Goal: Information Seeking & Learning: Check status

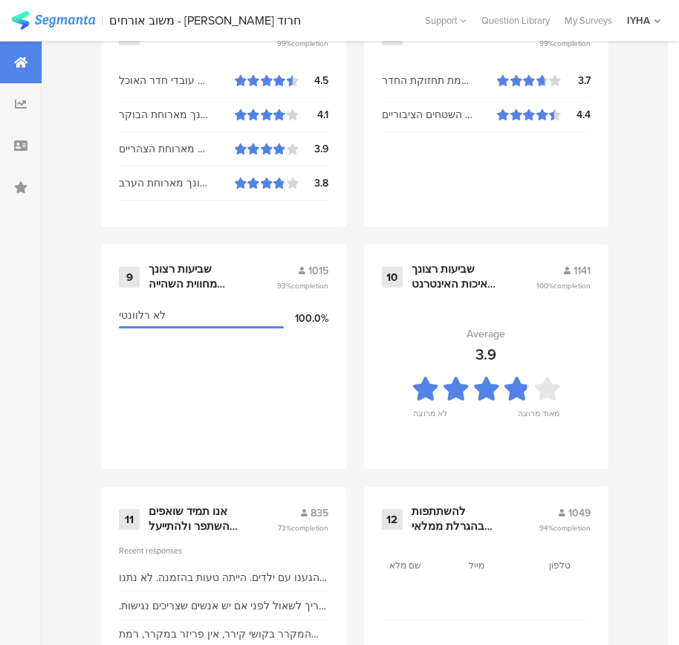
scroll to position [1594, 0]
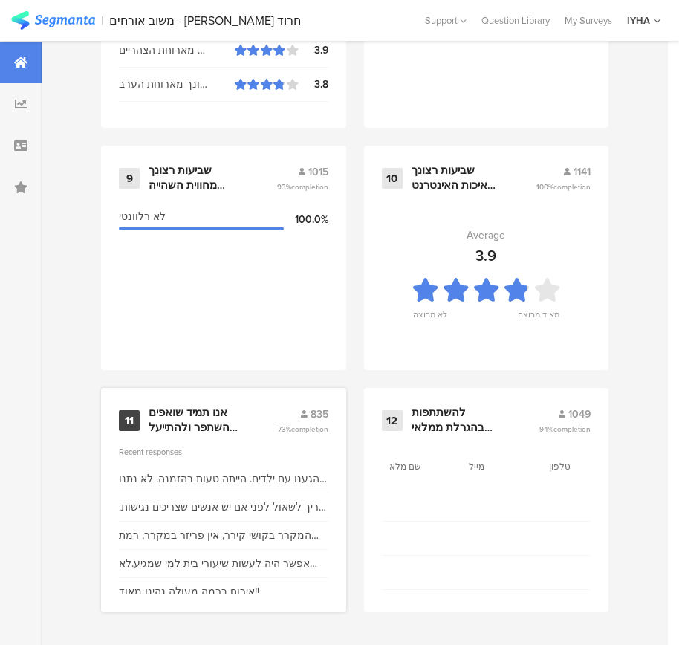
click at [190, 413] on div "אנו תמיד שואפים להשתפר ולהתייעל ודעתך חשובה לנו" at bounding box center [195, 420] width 93 height 29
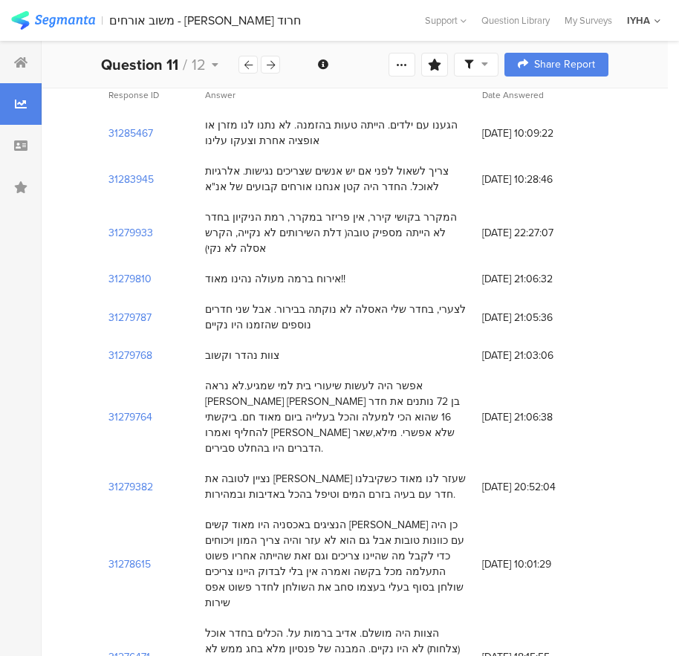
scroll to position [297, 0]
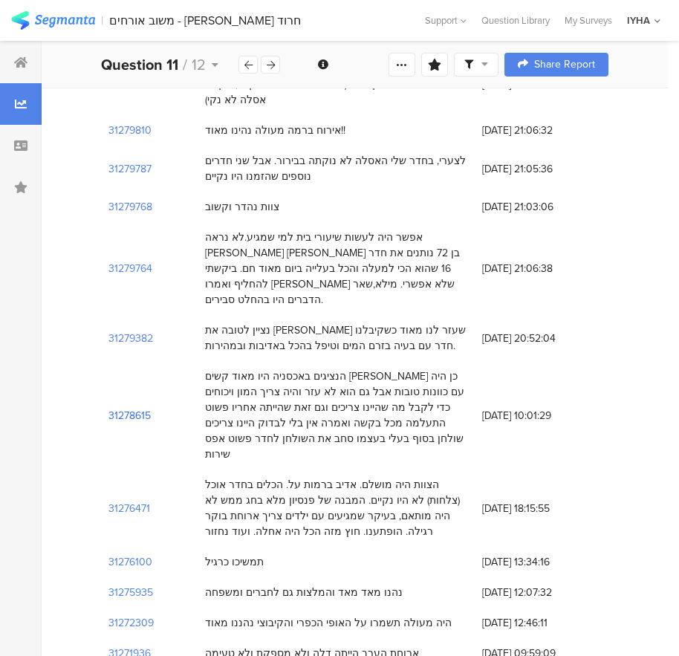
click at [137, 408] on section "31278615" at bounding box center [130, 416] width 42 height 16
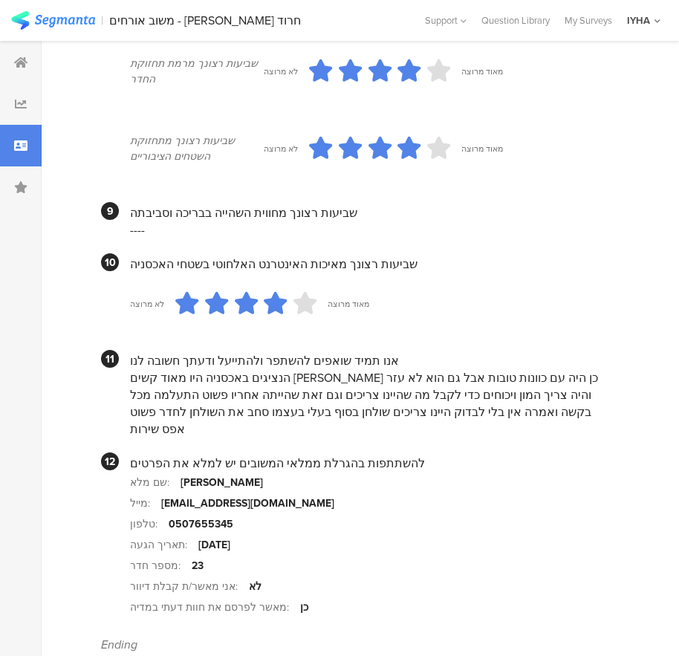
scroll to position [1301, 0]
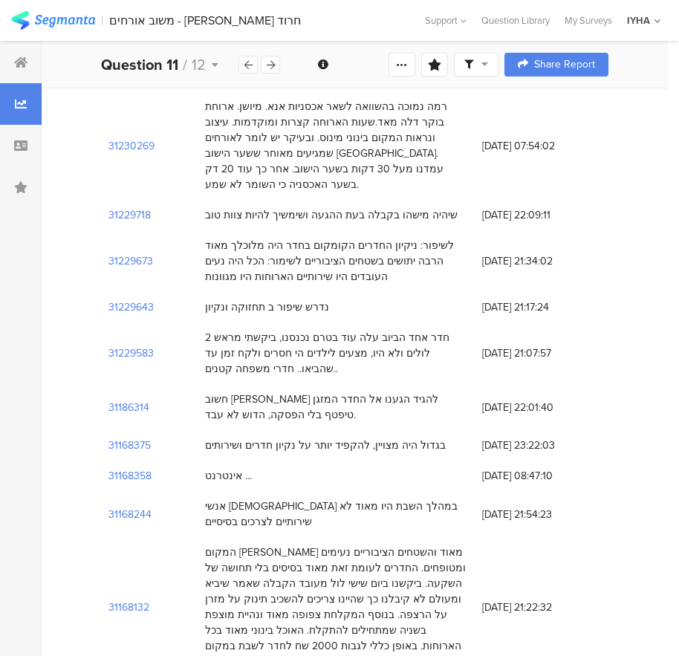
scroll to position [1412, 0]
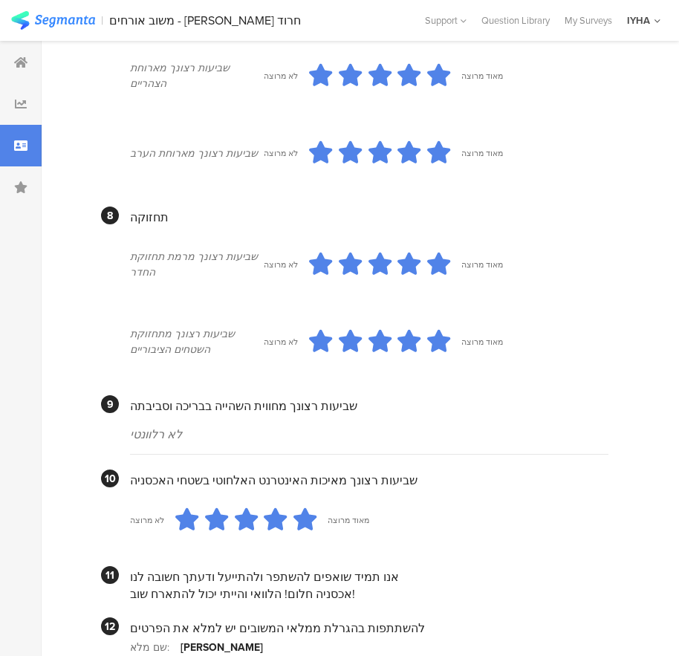
scroll to position [1219, 0]
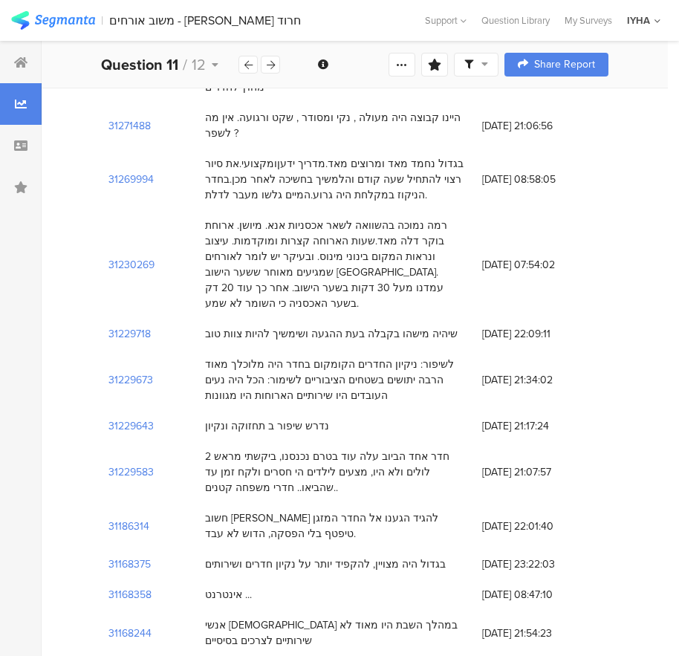
scroll to position [1412, 0]
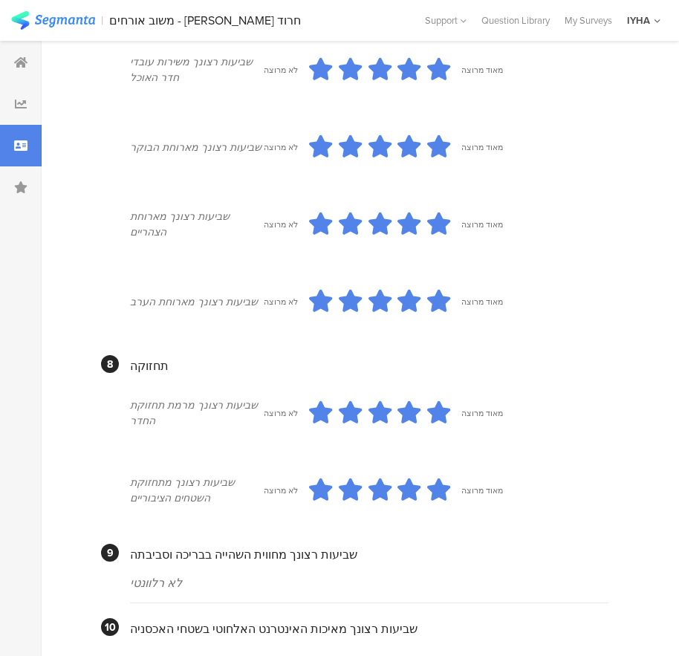
scroll to position [1219, 0]
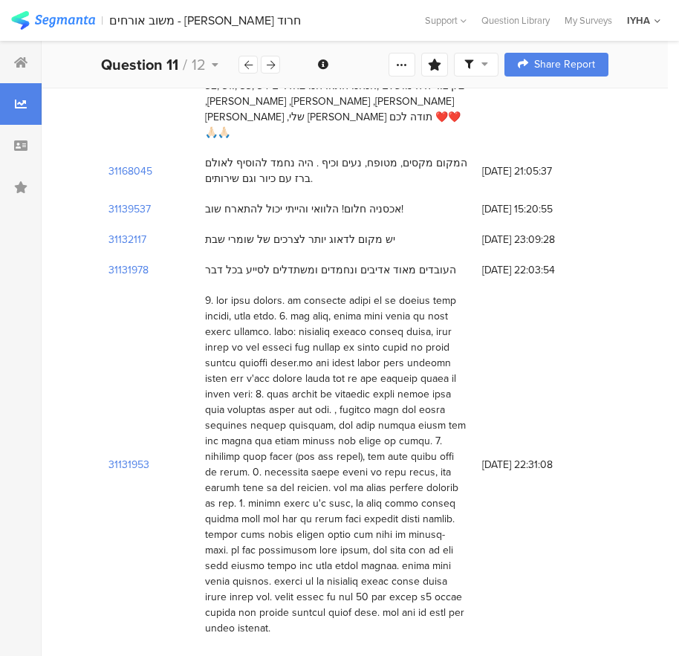
scroll to position [1858, 0]
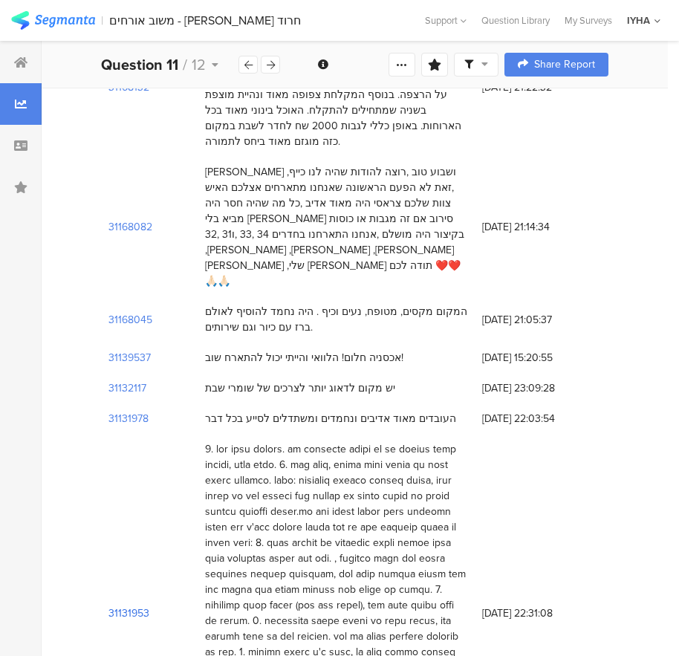
click at [129, 606] on section "31131953" at bounding box center [129, 614] width 41 height 16
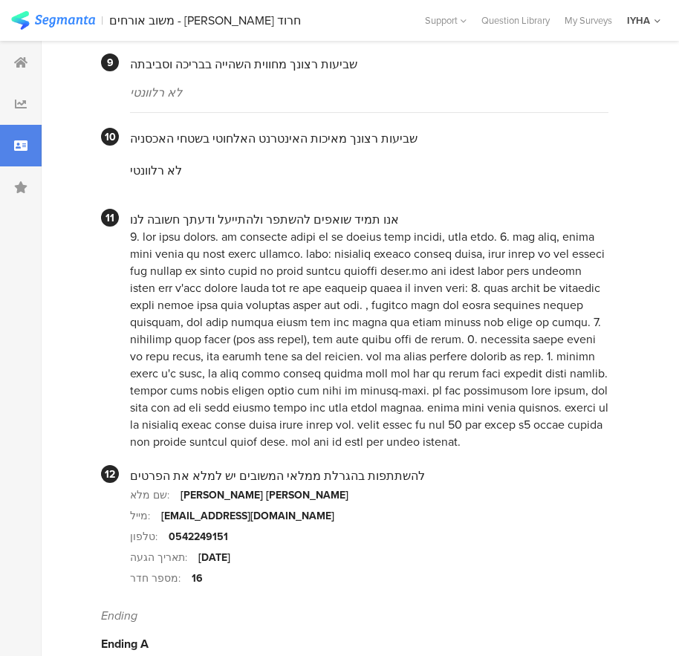
scroll to position [1438, 0]
